Goal: Task Accomplishment & Management: Use online tool/utility

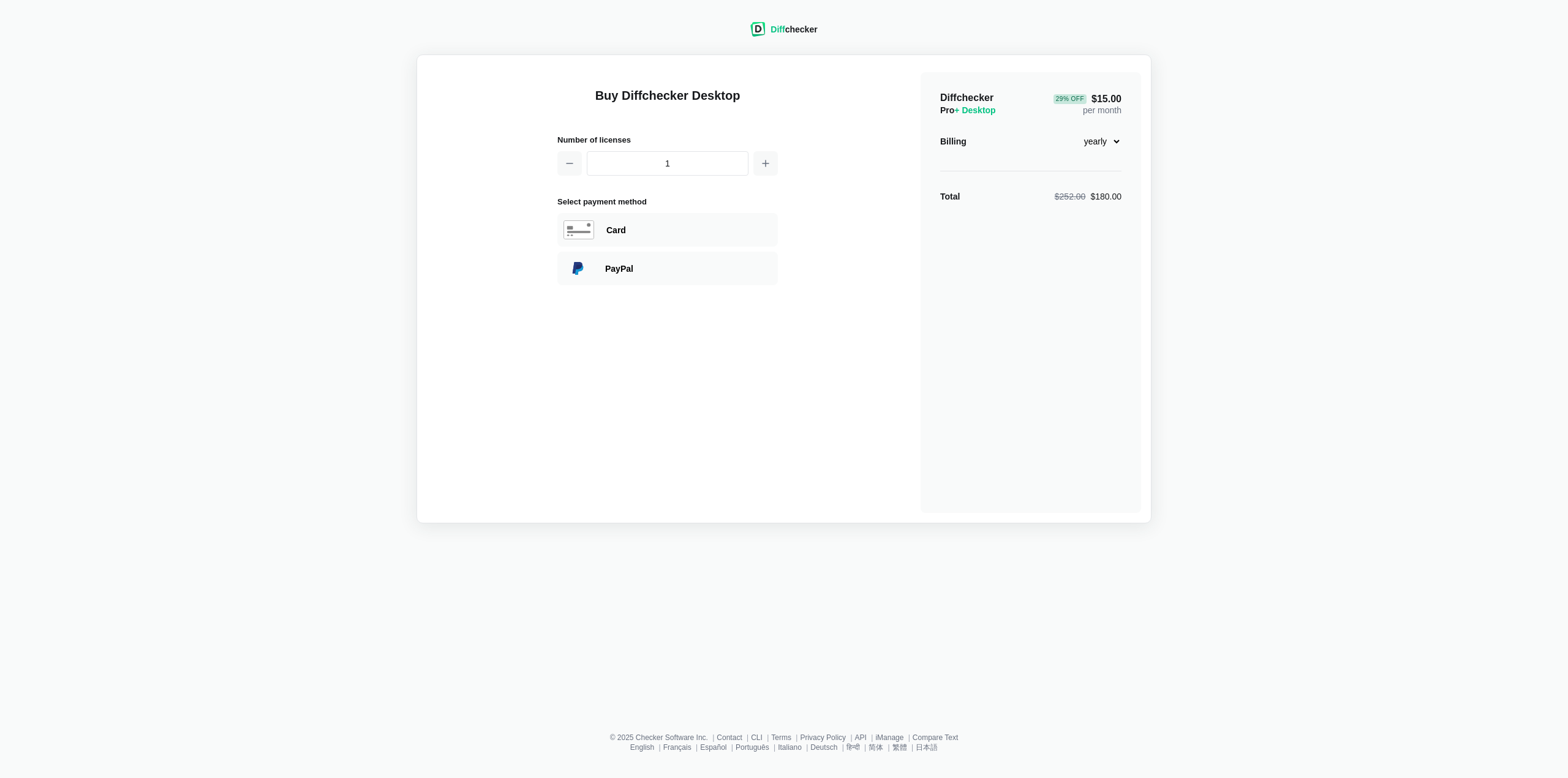
click at [787, 24] on div "Diff checker" at bounding box center [794, 29] width 47 height 12
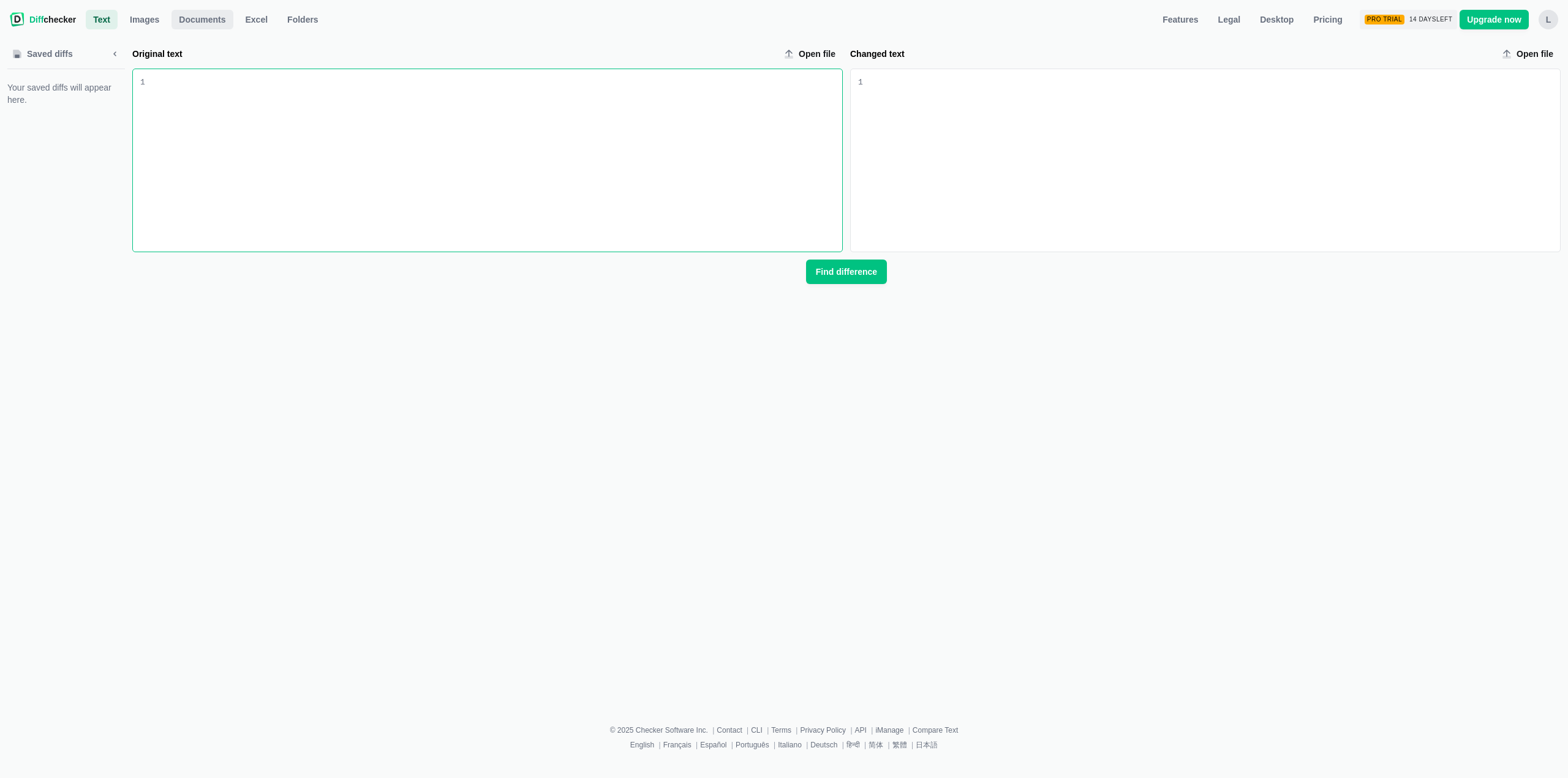
click at [171, 22] on link "Documents" at bounding box center [202, 19] width 61 height 19
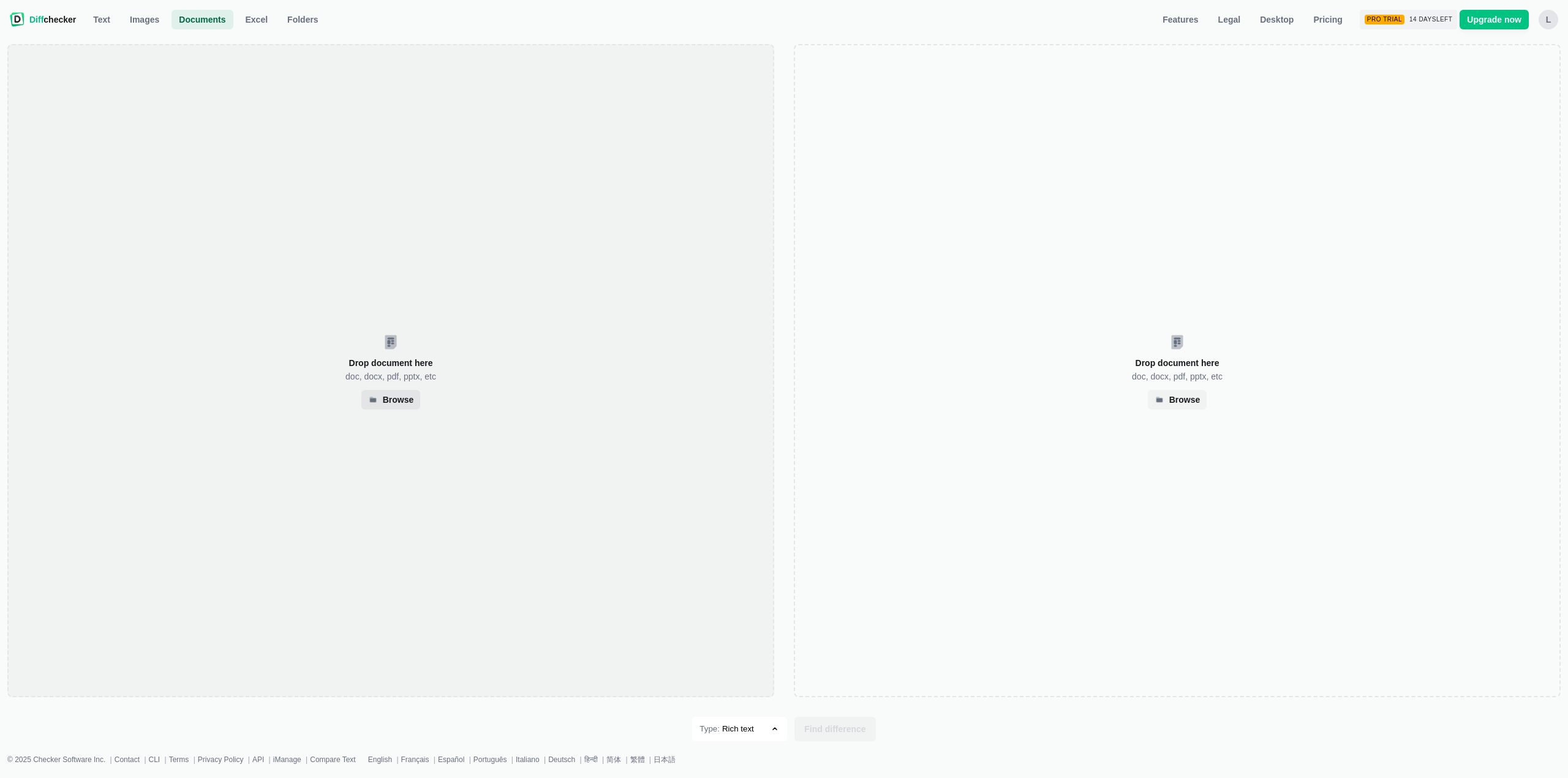
click at [402, 403] on div "Browse" at bounding box center [398, 400] width 31 height 6
click at [1181, 398] on div "Browse" at bounding box center [1184, 400] width 31 height 6
select select "39"
click at [378, 403] on icon at bounding box center [373, 400] width 10 height 10
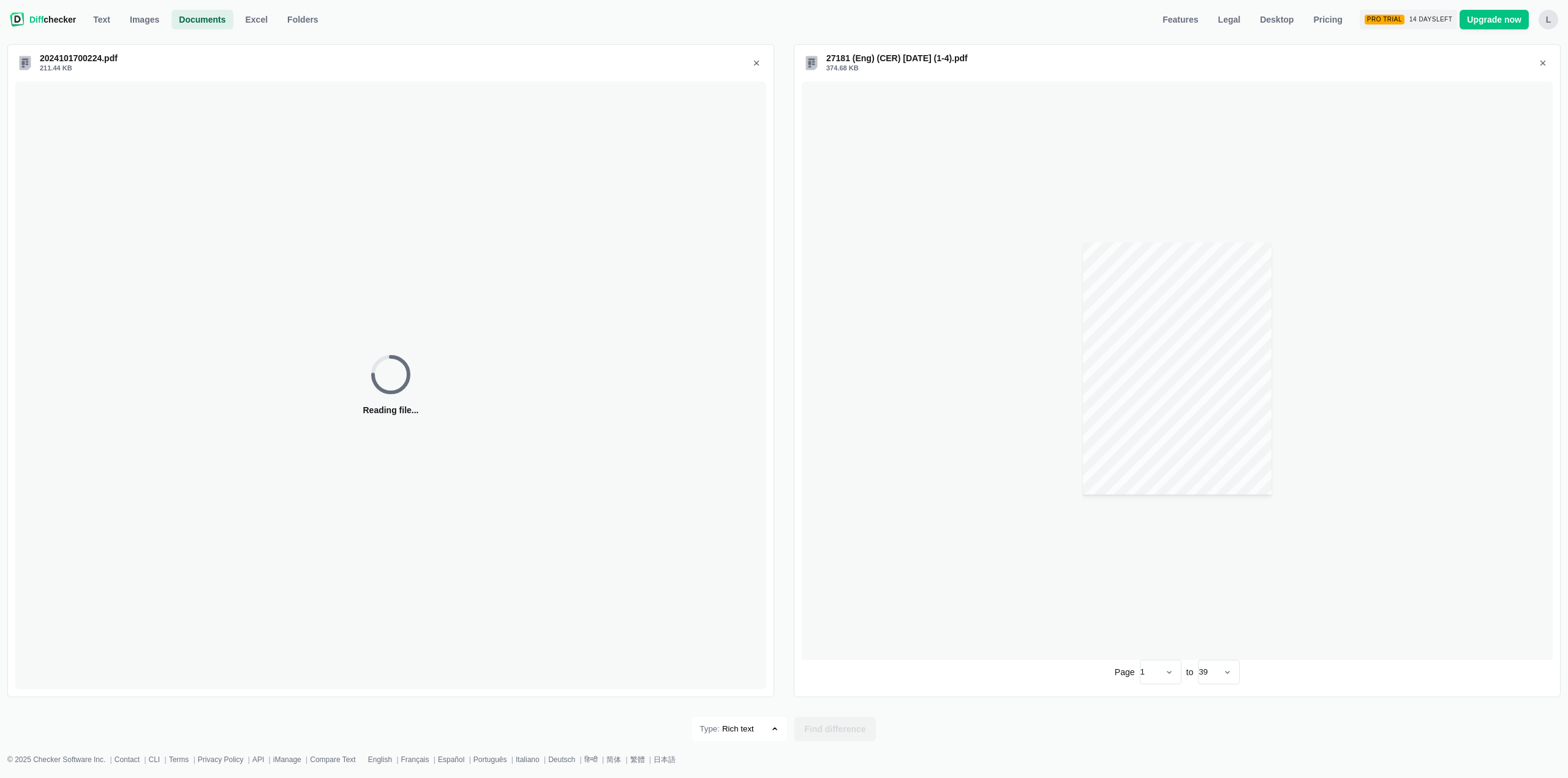
select select "23"
click at [831, 740] on button "Find difference" at bounding box center [835, 729] width 81 height 24
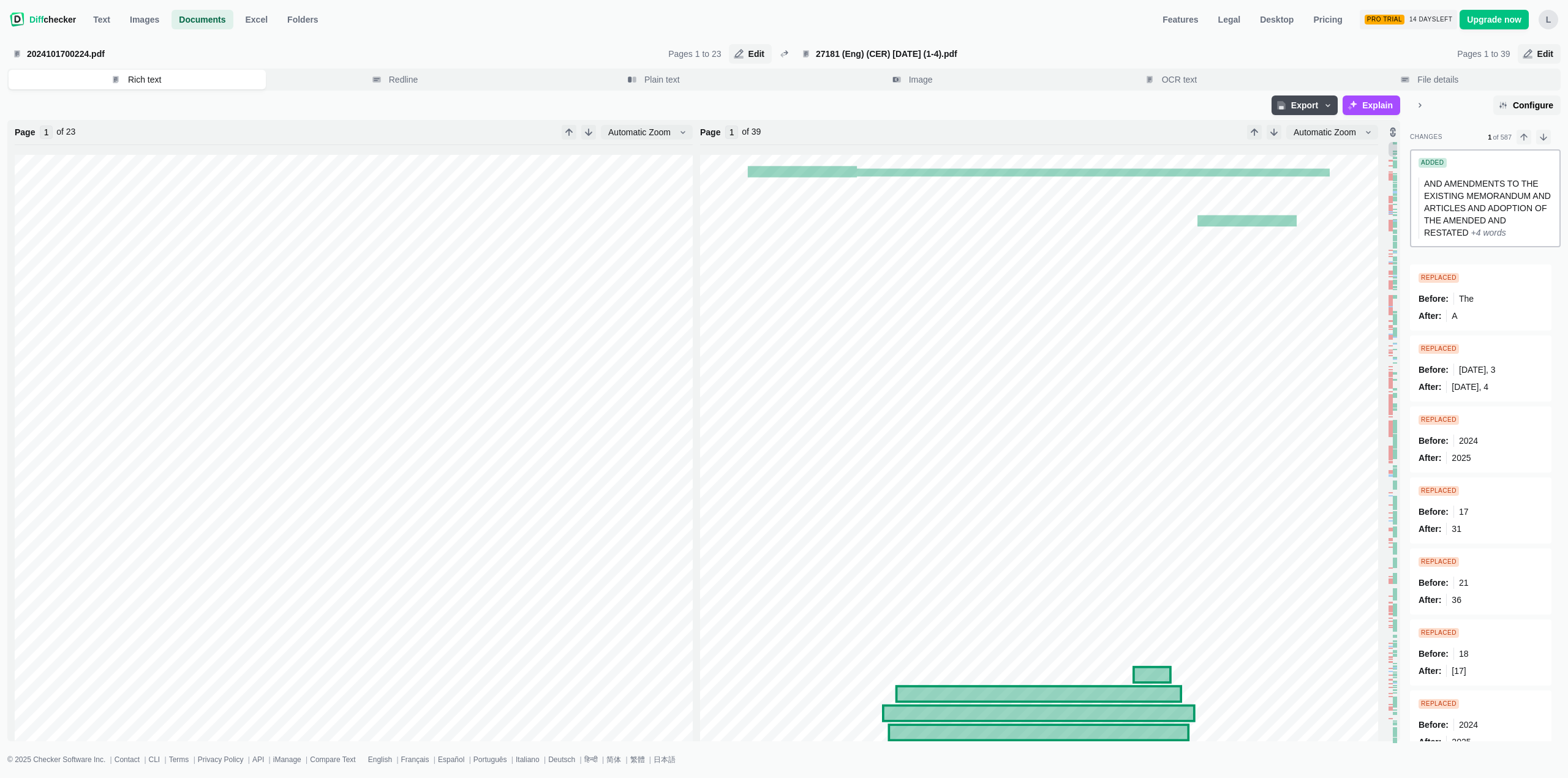
type input "1"
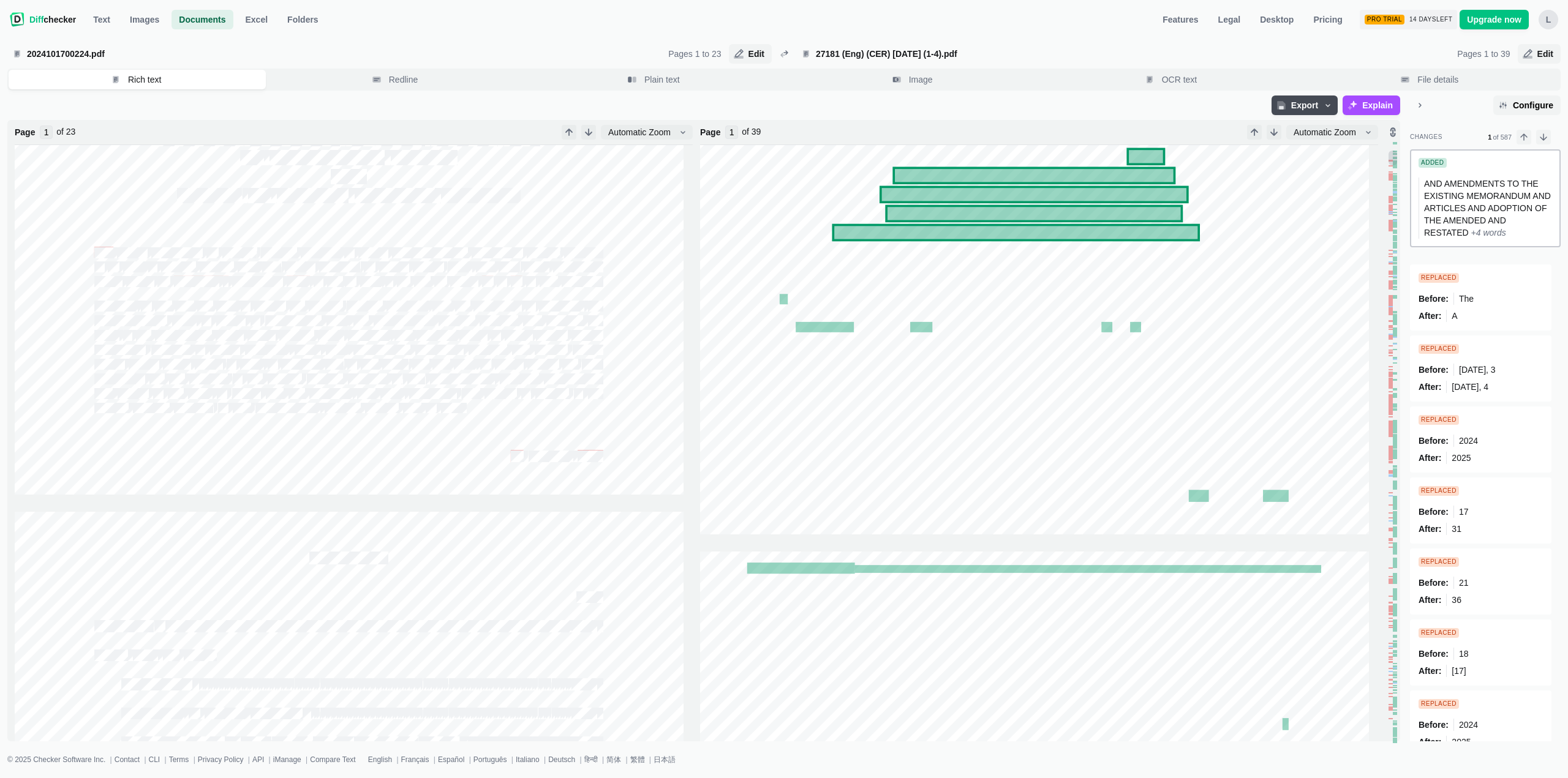
scroll to position [857, 0]
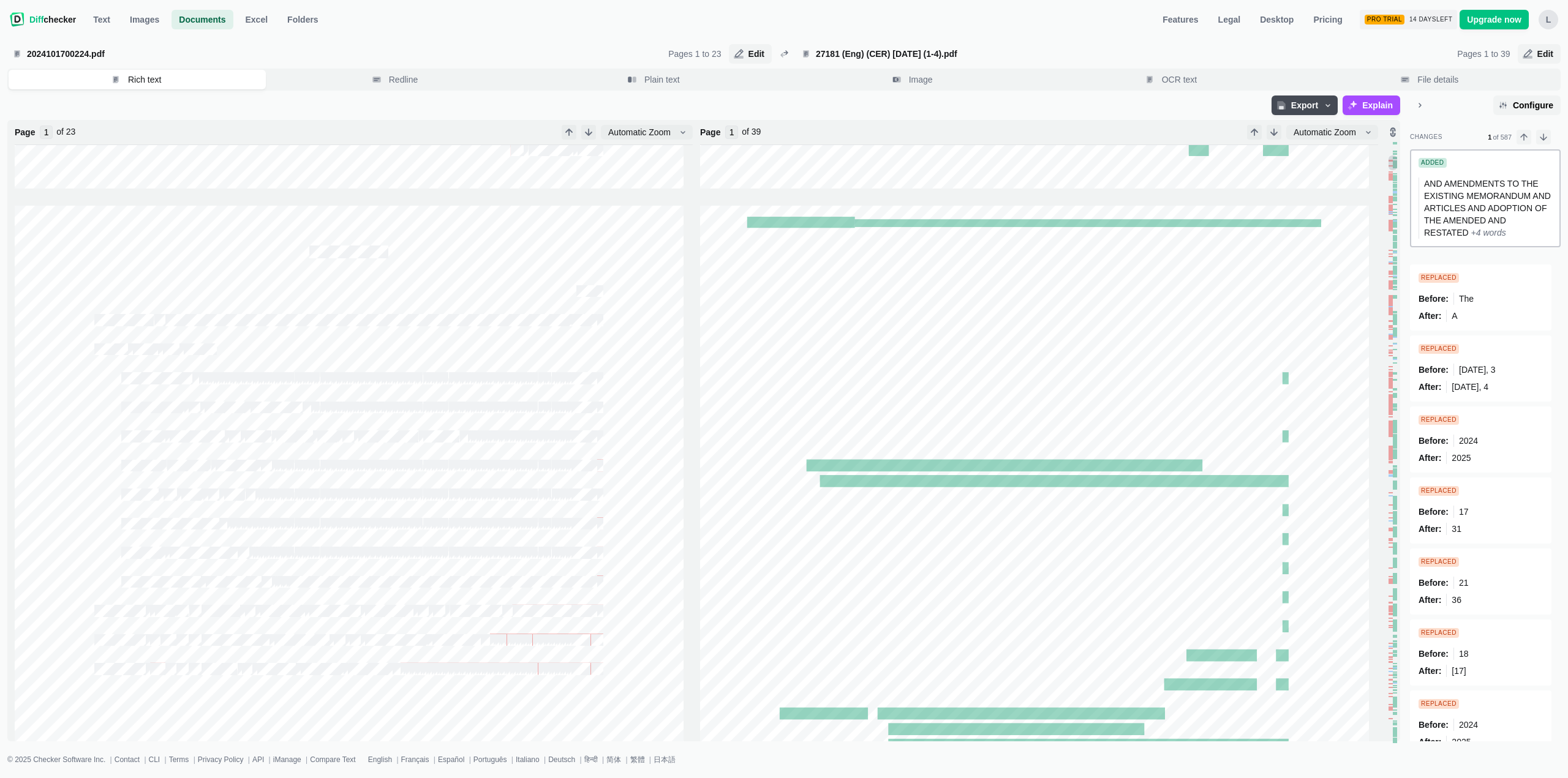
type input "2"
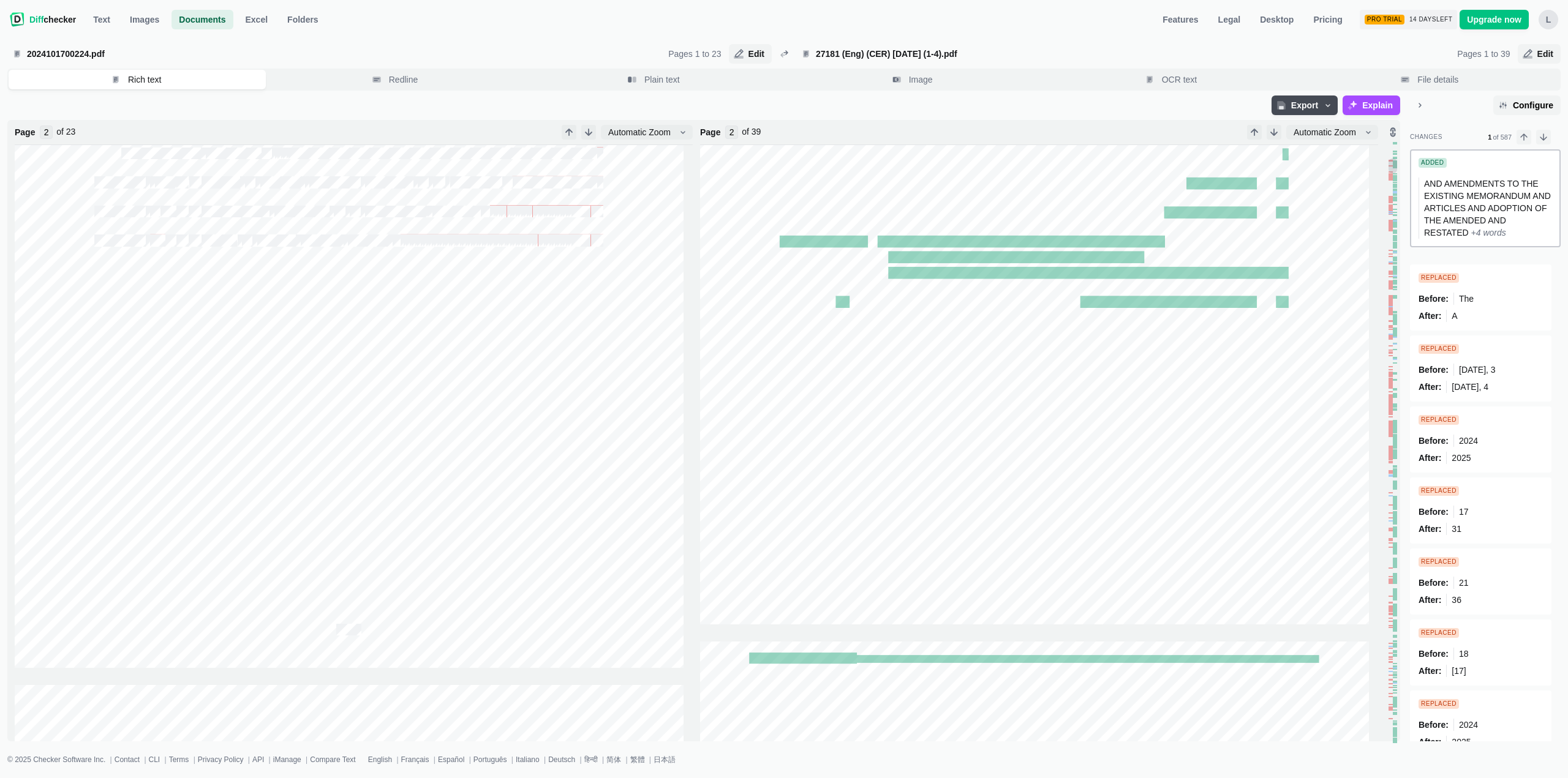
scroll to position [919, 0]
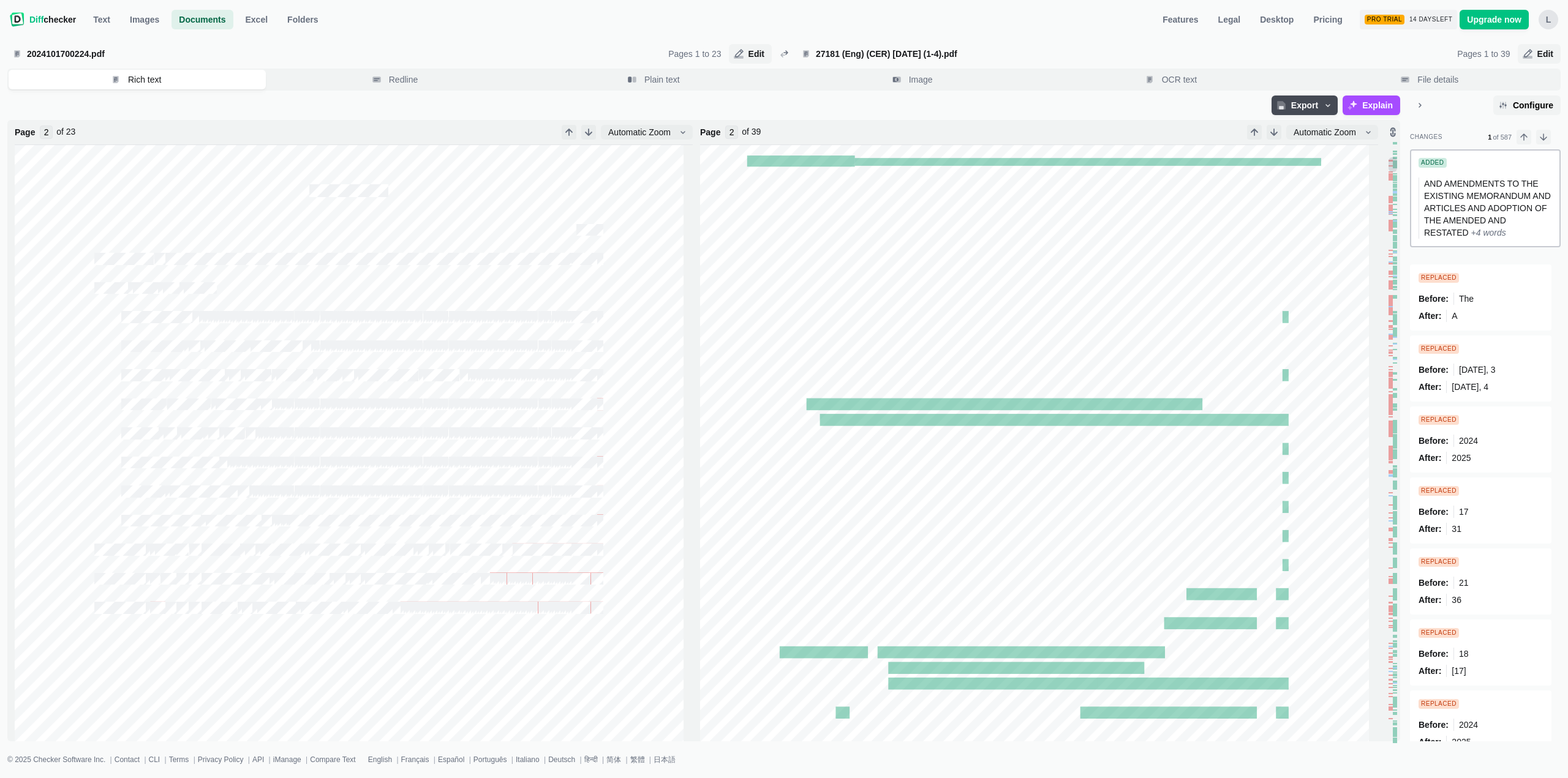
type input "1"
